Goal: Find specific page/section: Find specific page/section

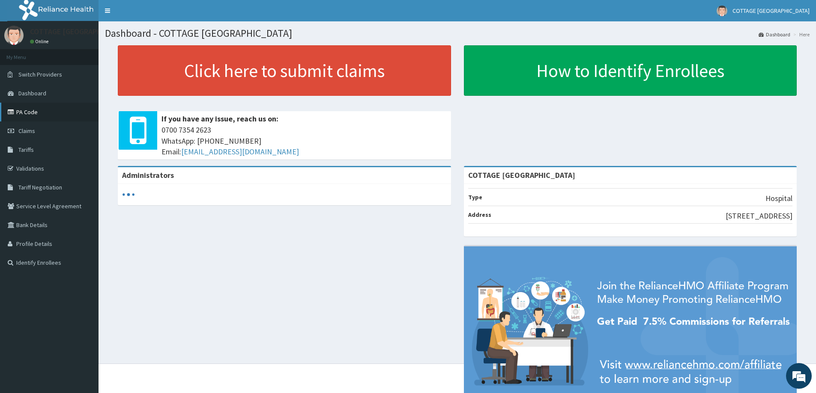
click at [17, 112] on link "PA Code" at bounding box center [49, 112] width 98 height 19
click at [12, 111] on icon at bounding box center [12, 112] width 9 height 6
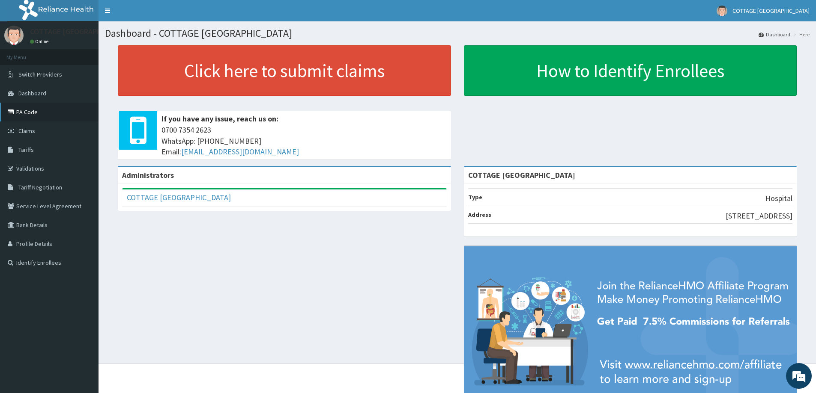
click at [9, 111] on icon at bounding box center [12, 112] width 9 height 6
click at [9, 112] on icon at bounding box center [12, 112] width 9 height 6
